Goal: Find specific page/section: Find specific page/section

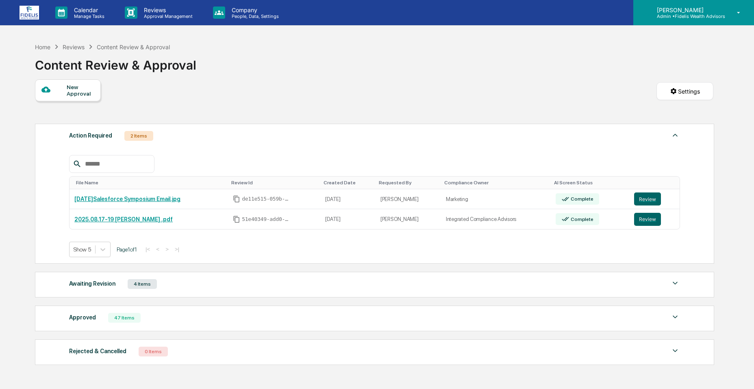
click at [692, 13] on p "Admin • Fidelis Wealth Advisors" at bounding box center [687, 16] width 75 height 6
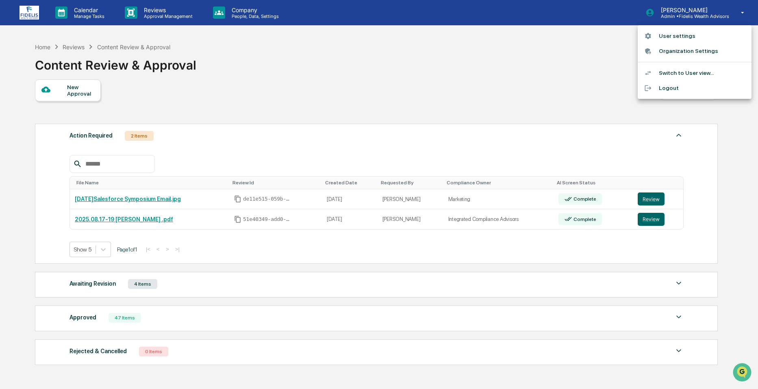
click at [80, 12] on div at bounding box center [379, 194] width 758 height 389
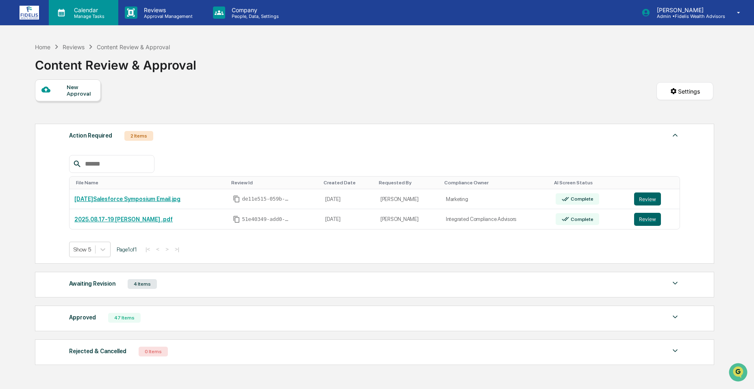
click at [74, 15] on p "Manage Tasks" at bounding box center [87, 16] width 41 height 6
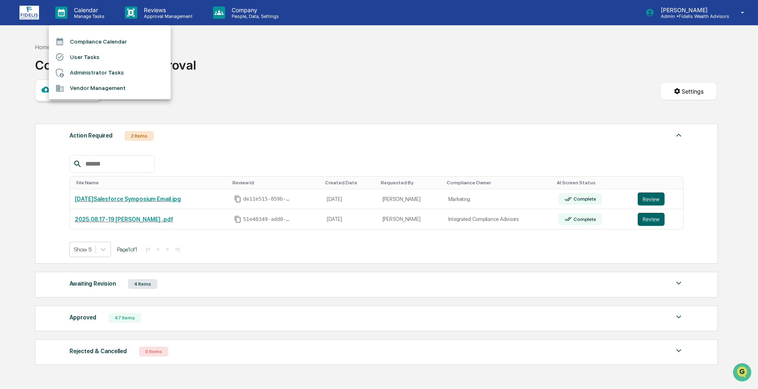
click at [109, 45] on li "Compliance Calendar" at bounding box center [110, 41] width 122 height 15
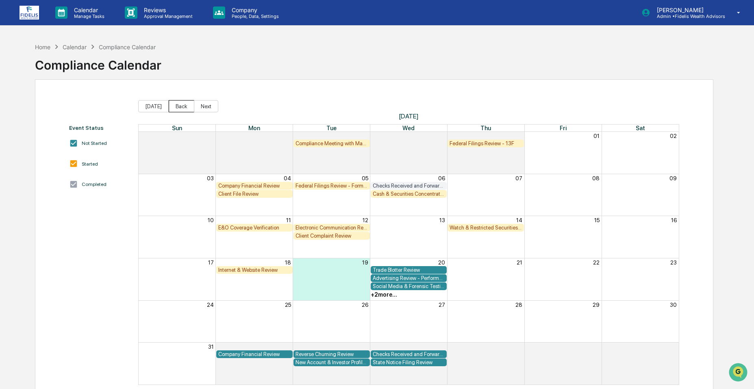
click at [183, 109] on button "Back" at bounding box center [182, 106] width 26 height 12
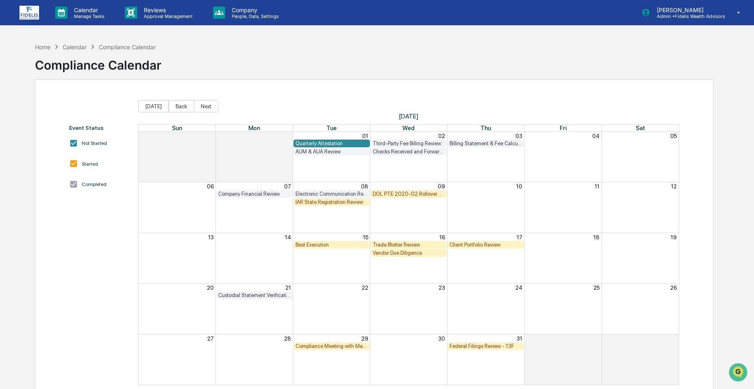
click at [396, 152] on div "Checks Received and Forwarded Log" at bounding box center [409, 151] width 72 height 6
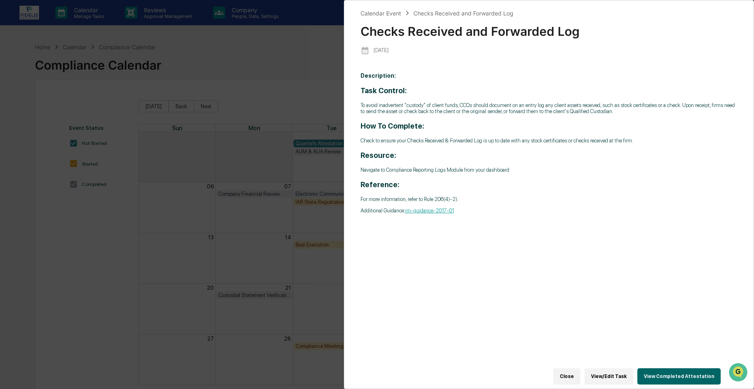
click at [666, 373] on button "View Completed Attestation" at bounding box center [678, 376] width 83 height 16
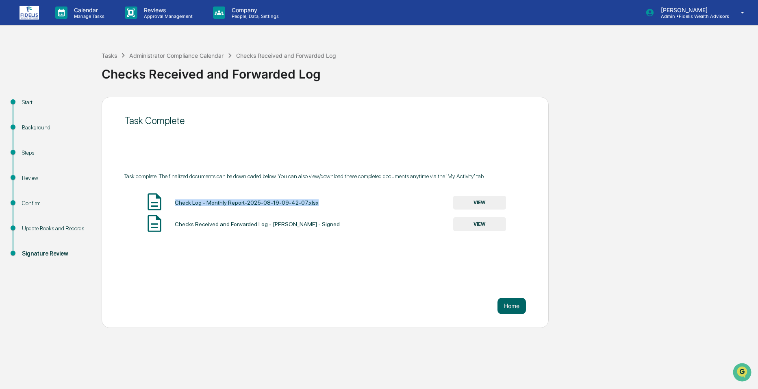
drag, startPoint x: 177, startPoint y: 202, endPoint x: 328, endPoint y: 202, distance: 150.4
click at [328, 202] on div "Check Log - Monthly Report-2025-08-19-09-42-07.xlsx VIEW" at bounding box center [325, 202] width 402 height 22
drag, startPoint x: 328, startPoint y: 202, endPoint x: 271, endPoint y: 199, distance: 56.6
click at [271, 199] on div "Check Log - Monthly Report-2025-08-19-09-42-07.xlsx" at bounding box center [247, 202] width 144 height 7
